Goal: Task Accomplishment & Management: Complete application form

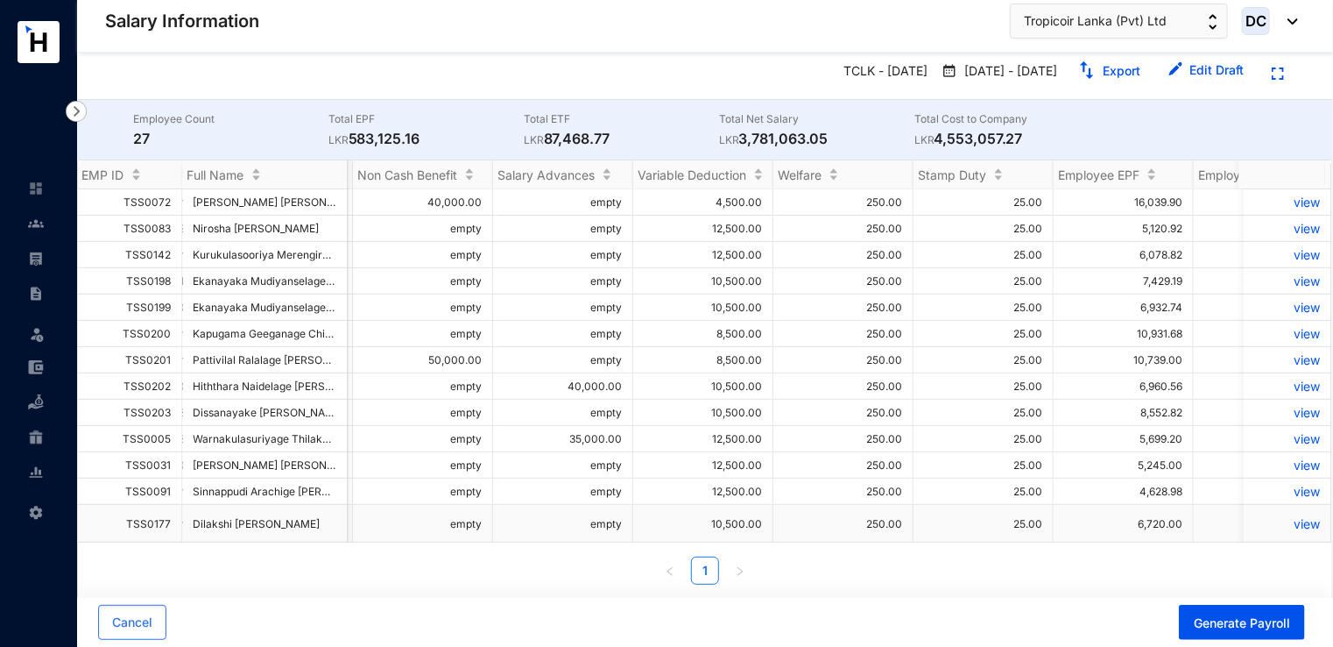
scroll to position [0, 1815]
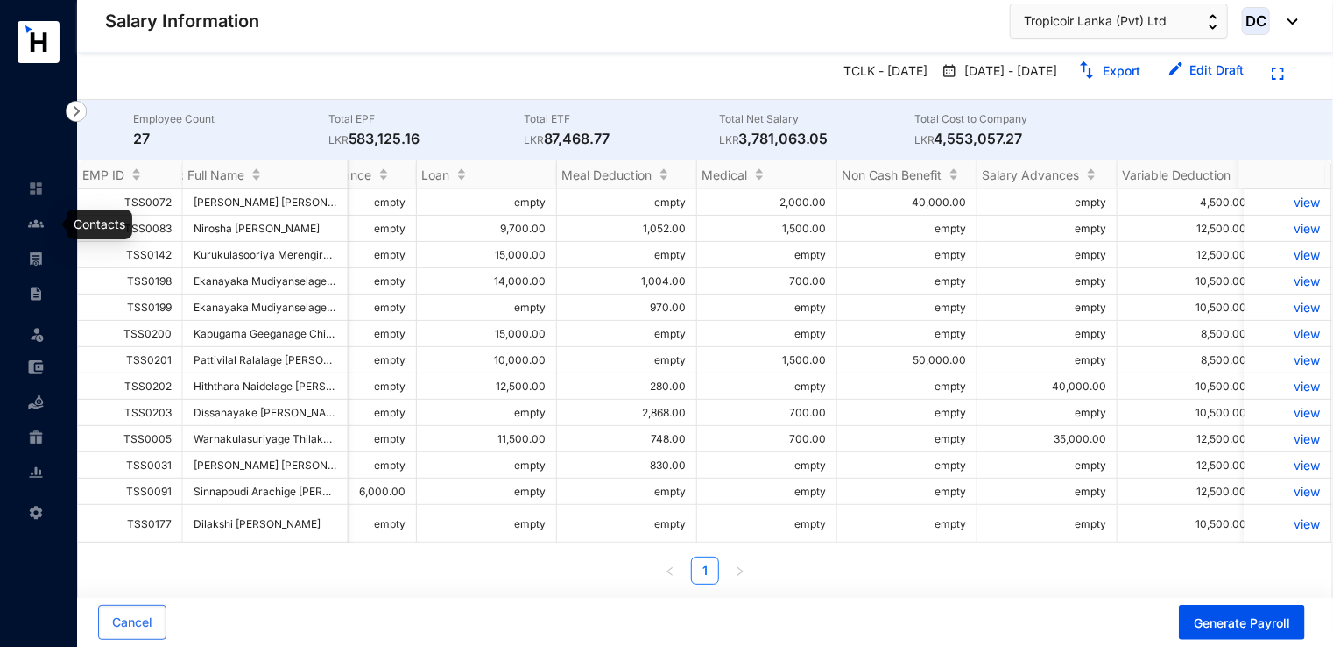
click at [37, 228] on img at bounding box center [36, 224] width 16 height 16
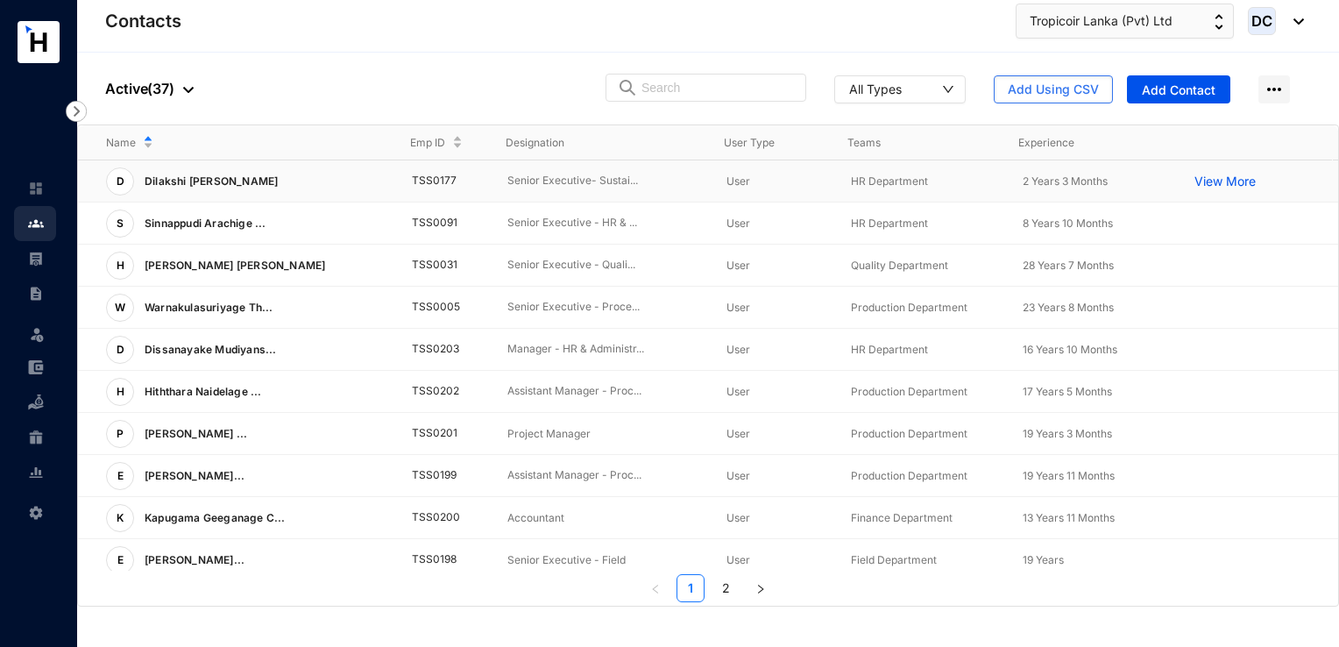
click at [450, 188] on td "TSS0177" at bounding box center [431, 181] width 95 height 42
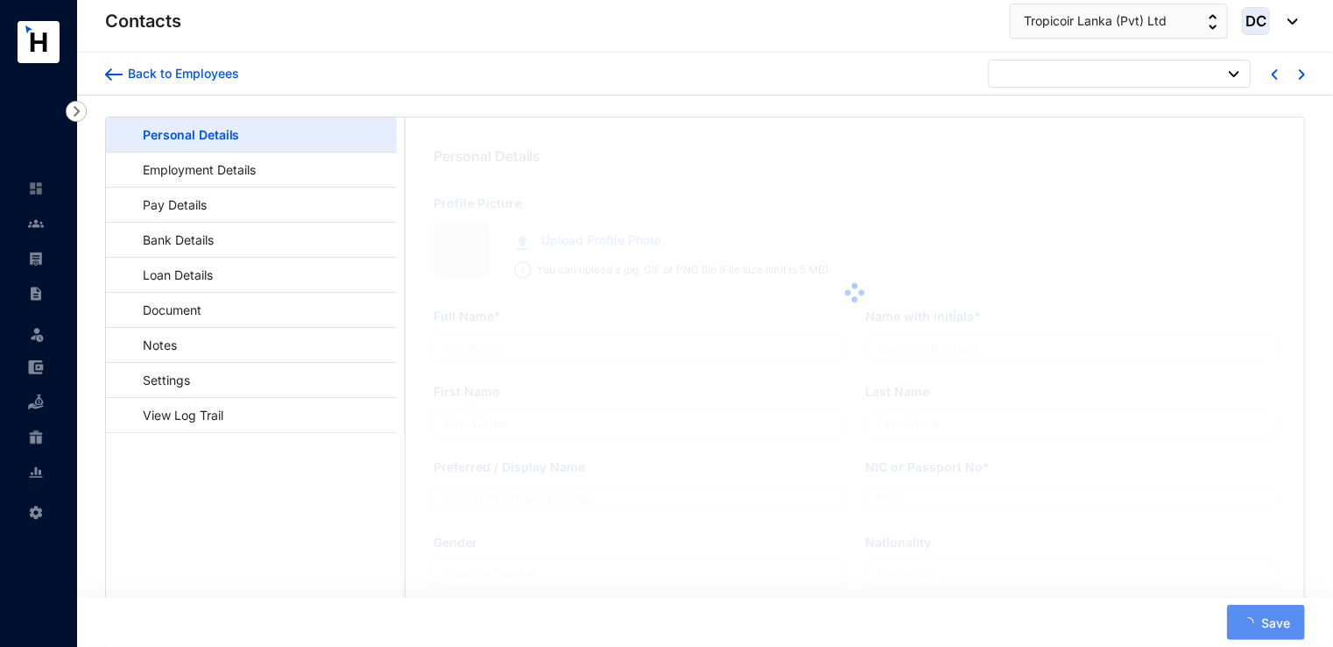
type input "Dilakshi [PERSON_NAME]"
type input "[PERSON_NAME]"
type input "Nanayakkara"
type input "Dilakshi"
type input "200175804990"
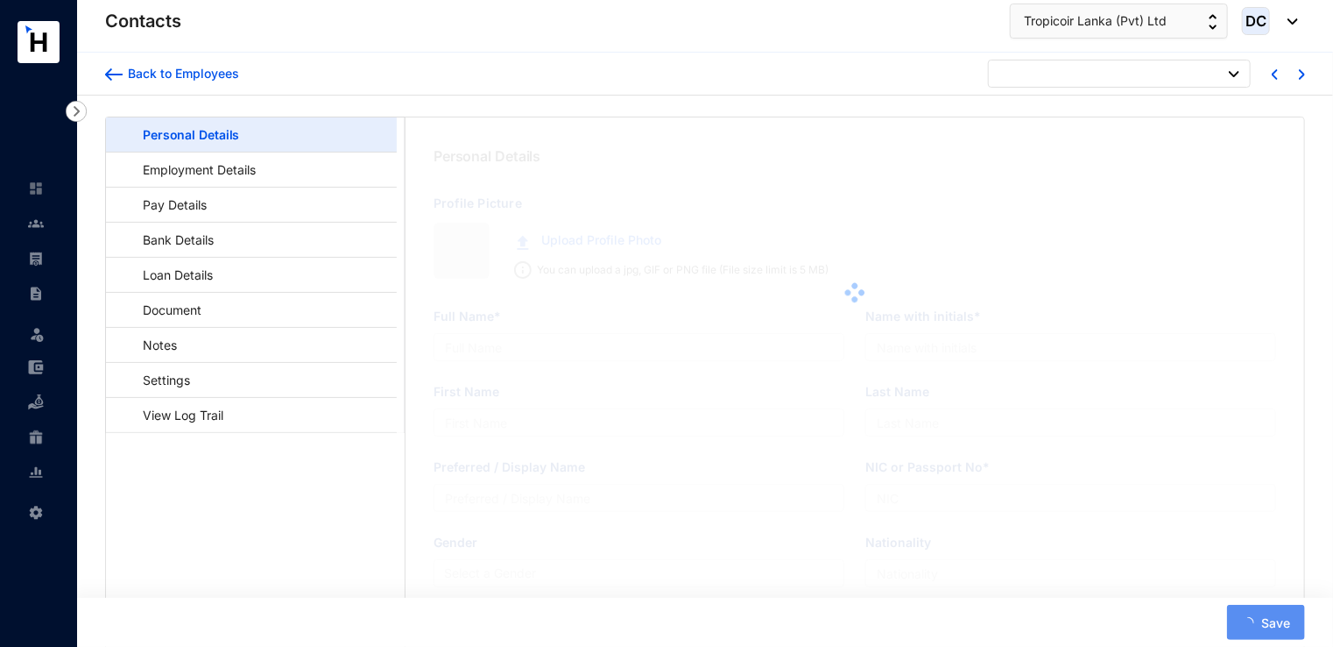
type input "718645206"
type input "[STREET_ADDRESS]"
type input "[DATE]"
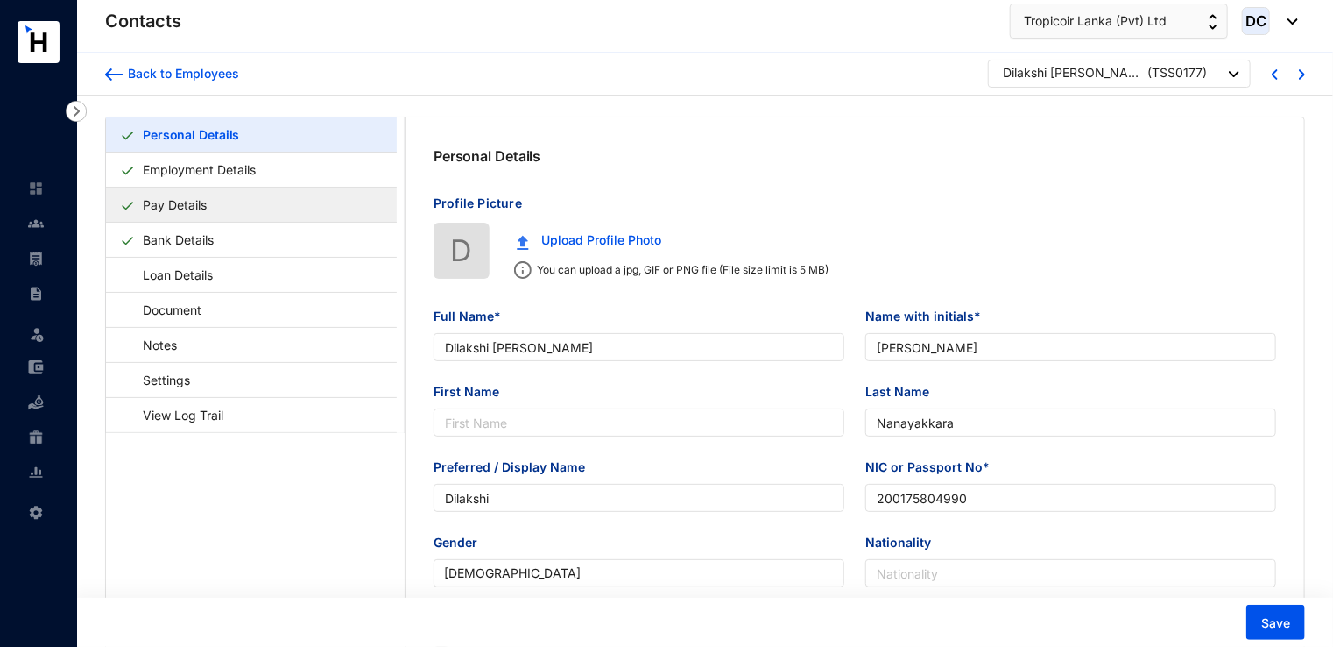
click at [214, 207] on link "Pay Details" at bounding box center [175, 205] width 78 height 36
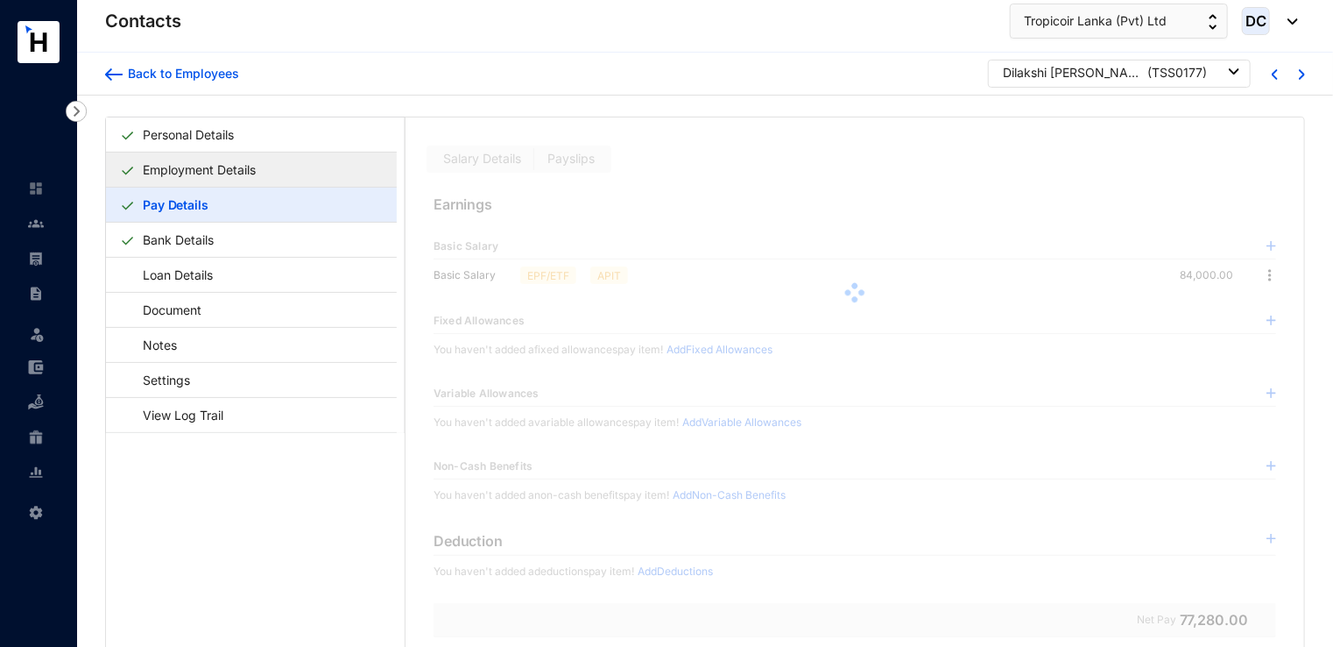
click at [263, 182] on link "Employment Details" at bounding box center [199, 170] width 127 height 36
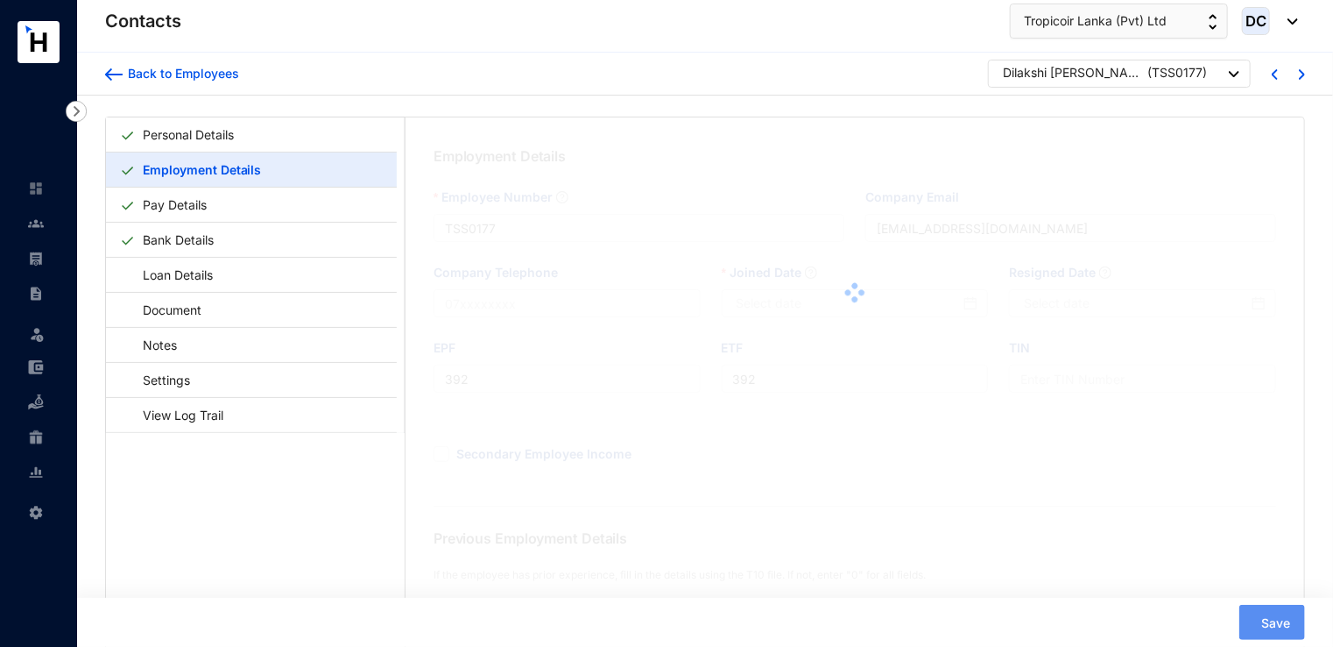
type input "[DATE]"
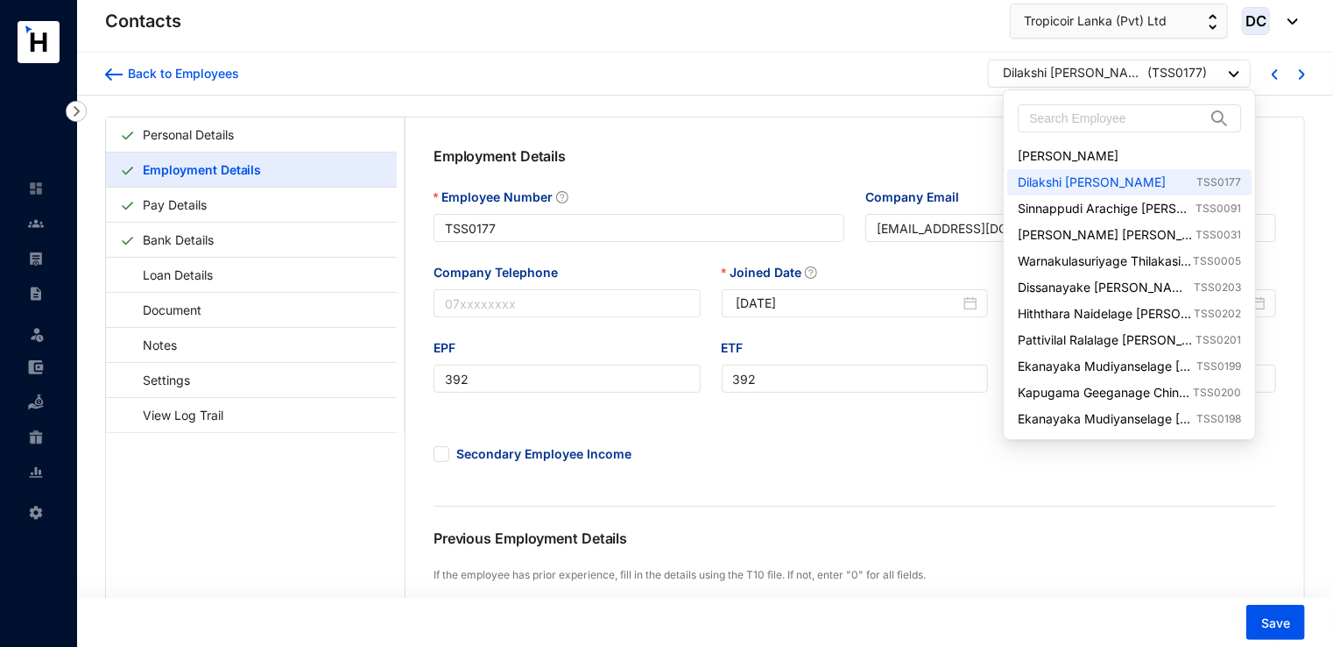
click at [1106, 78] on div "Dilakshi [PERSON_NAME]" at bounding box center [1073, 73] width 140 height 18
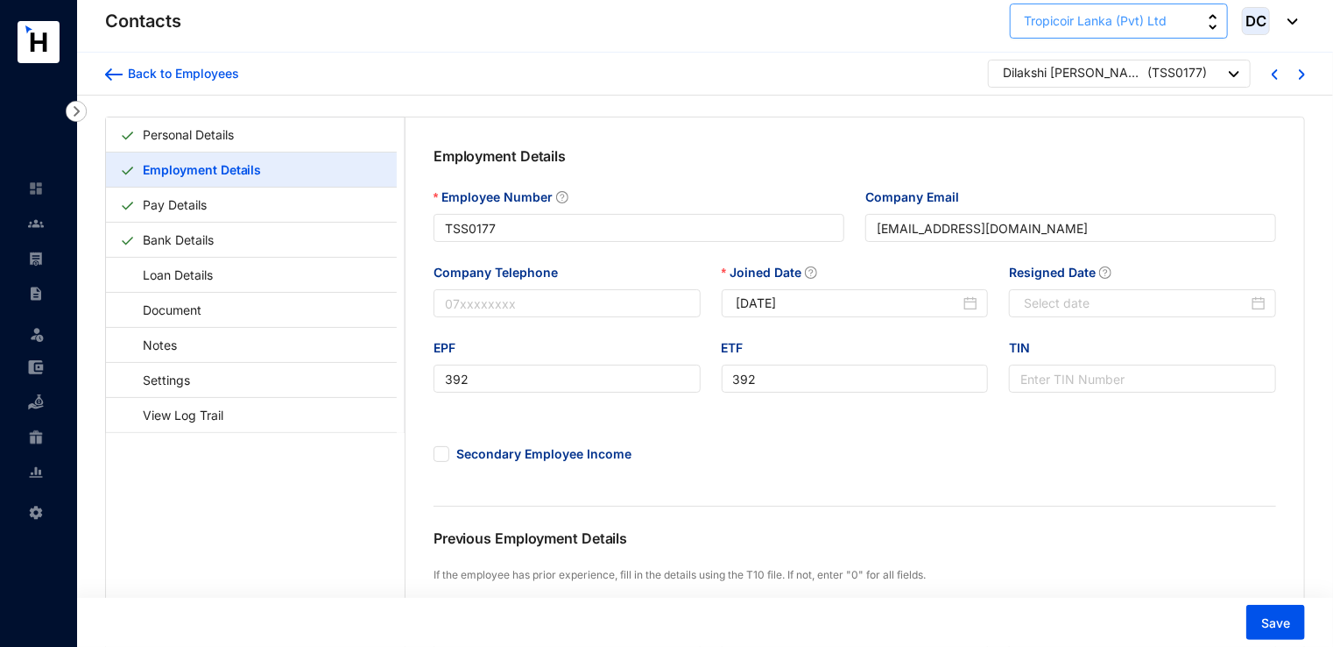
click at [1084, 14] on span "Tropicoir Lanka (Pvt) Ltd" at bounding box center [1095, 20] width 143 height 19
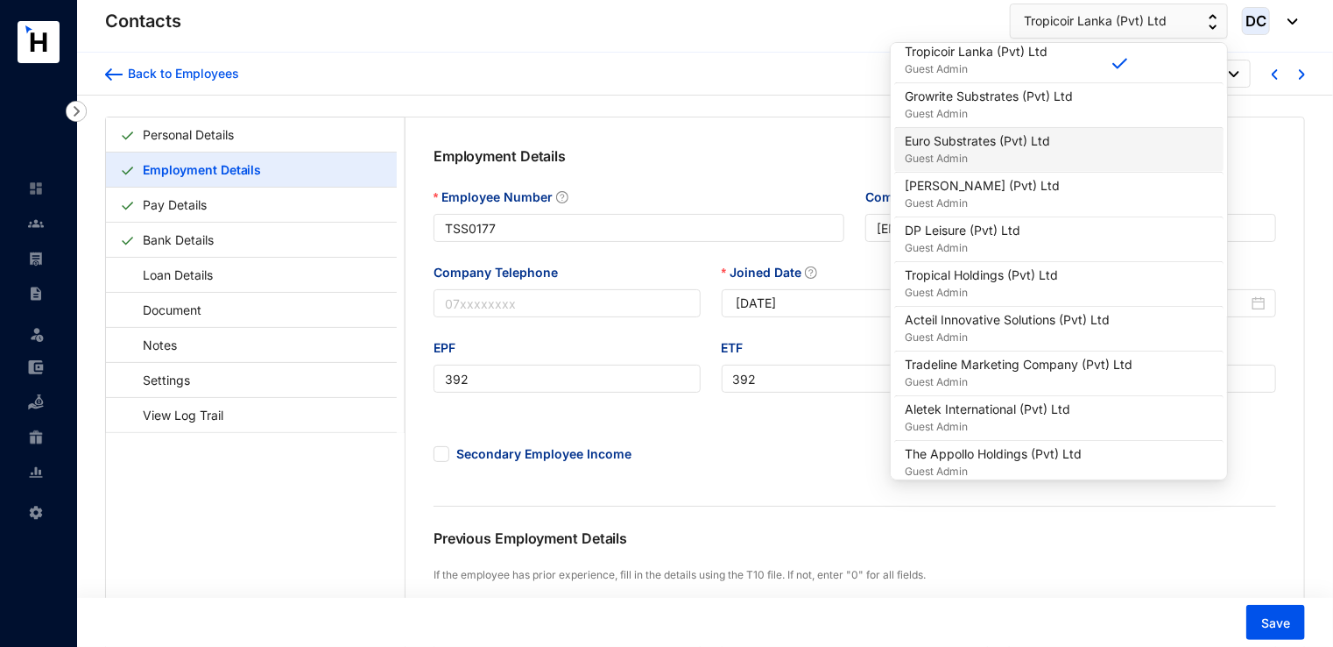
click at [970, 150] on p "Guest Admin" at bounding box center [977, 159] width 145 height 18
